Goal: Transaction & Acquisition: Purchase product/service

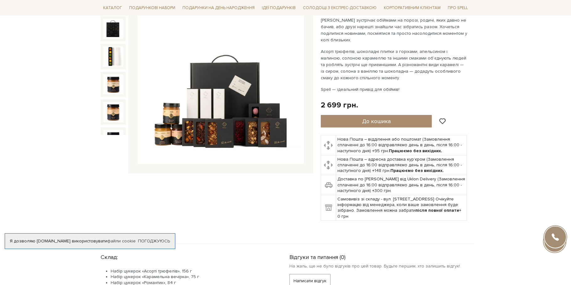
scroll to position [63, 0]
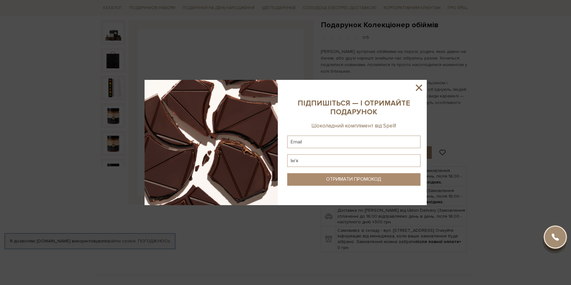
click at [419, 86] on icon at bounding box center [418, 87] width 11 height 11
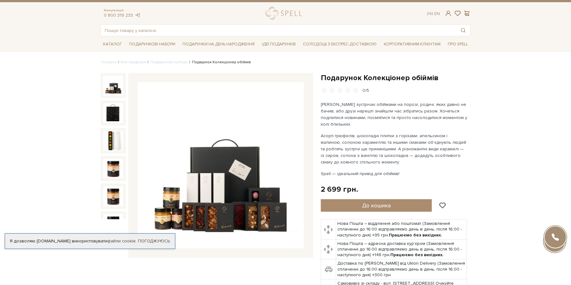
scroll to position [0, 0]
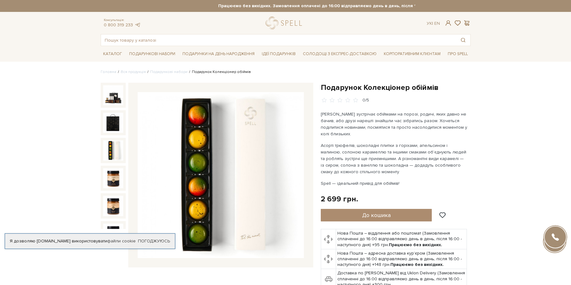
click at [109, 142] on img at bounding box center [113, 150] width 20 height 20
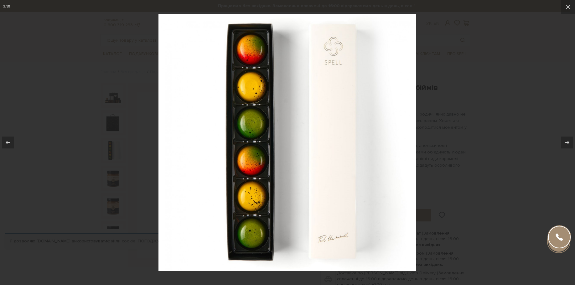
click at [494, 141] on div at bounding box center [287, 142] width 575 height 285
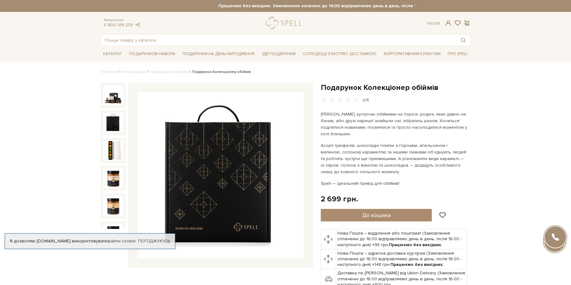
click at [111, 129] on img at bounding box center [113, 123] width 20 height 20
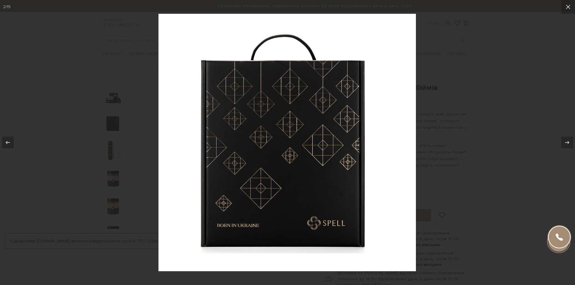
click at [107, 144] on div at bounding box center [287, 142] width 575 height 285
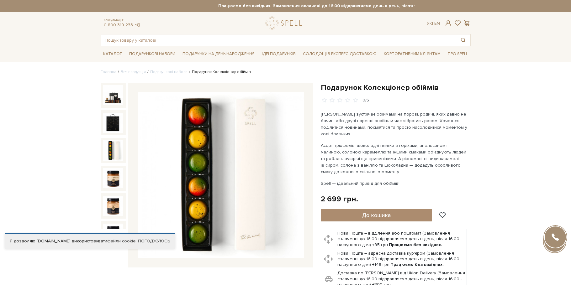
click at [107, 155] on img at bounding box center [113, 150] width 20 height 20
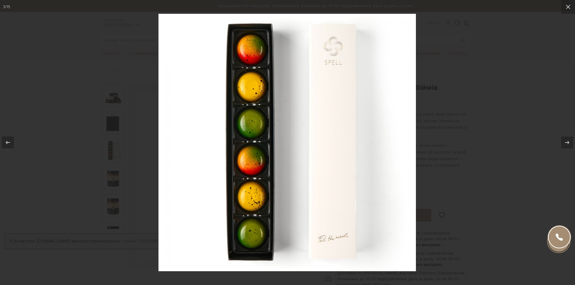
click at [111, 172] on div at bounding box center [287, 142] width 575 height 285
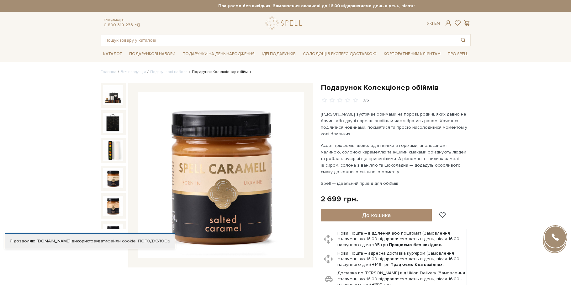
click at [113, 182] on img at bounding box center [113, 178] width 20 height 20
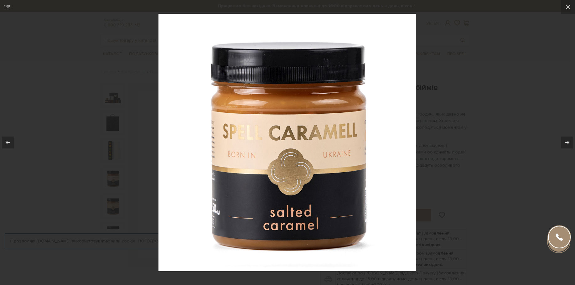
click at [118, 196] on div at bounding box center [287, 142] width 575 height 285
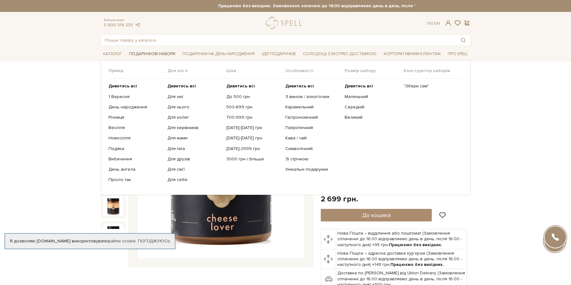
click at [164, 56] on span "Подарункові набори" at bounding box center [152, 54] width 51 height 10
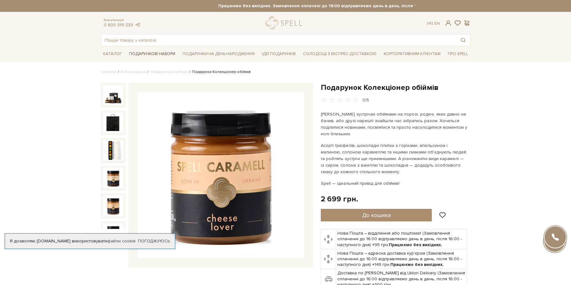
click at [164, 53] on span "Подарункові набори" at bounding box center [152, 54] width 51 height 10
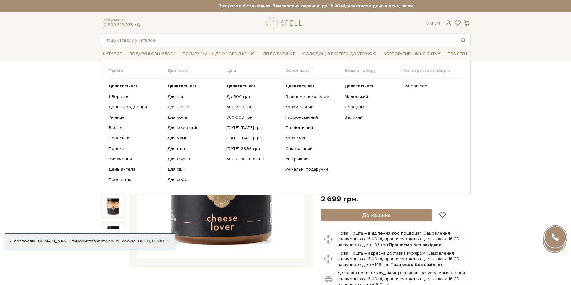
click at [177, 107] on link "Для нього" at bounding box center [194, 107] width 54 height 6
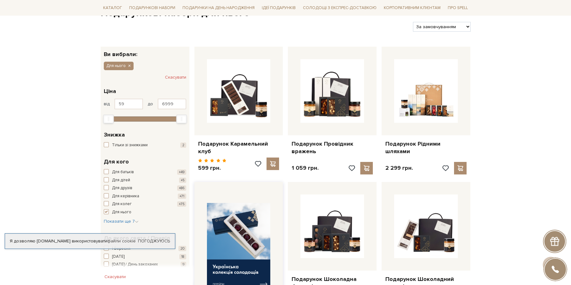
scroll to position [63, 0]
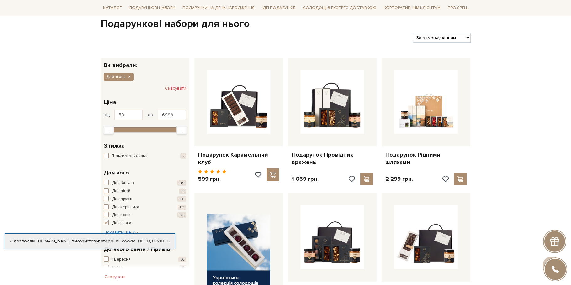
click at [127, 197] on span "Для друзів" at bounding box center [122, 199] width 20 height 6
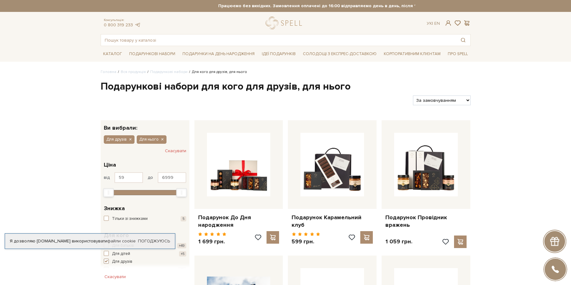
click at [170, 261] on button "Для друзів +86" at bounding box center [145, 262] width 82 height 6
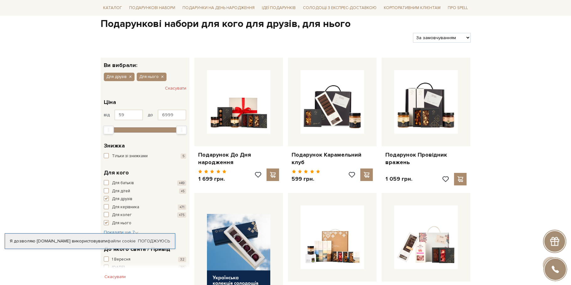
scroll to position [125, 0]
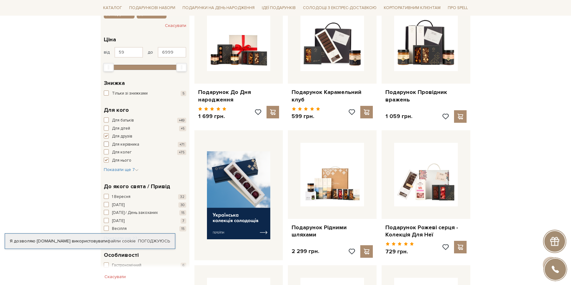
click at [120, 145] on span "Для керівника" at bounding box center [125, 145] width 27 height 6
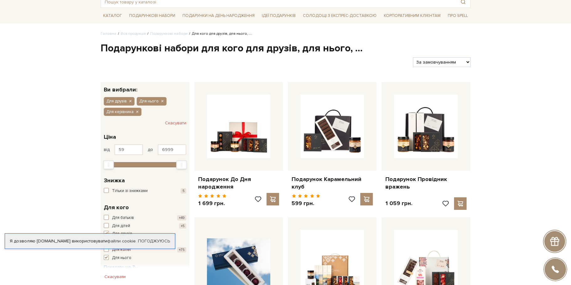
scroll to position [94, 0]
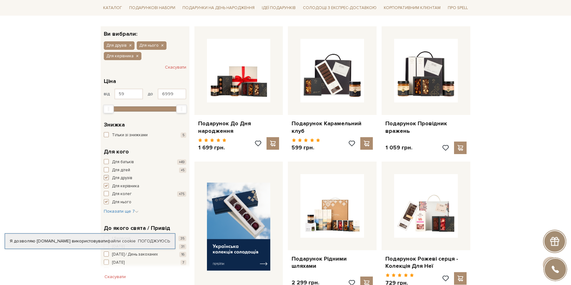
click at [110, 176] on button "Для друзів +86" at bounding box center [145, 178] width 82 height 6
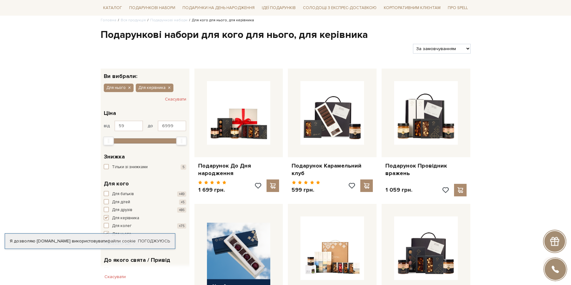
scroll to position [94, 0]
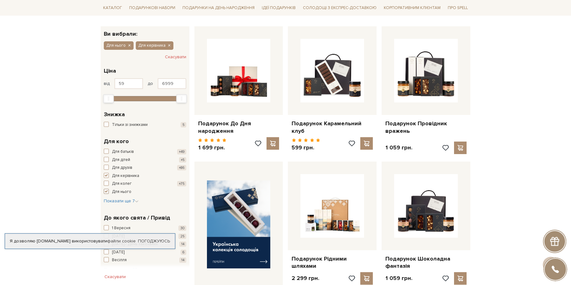
click at [118, 192] on span "Для нього" at bounding box center [121, 192] width 19 height 6
